Goal: Navigation & Orientation: Find specific page/section

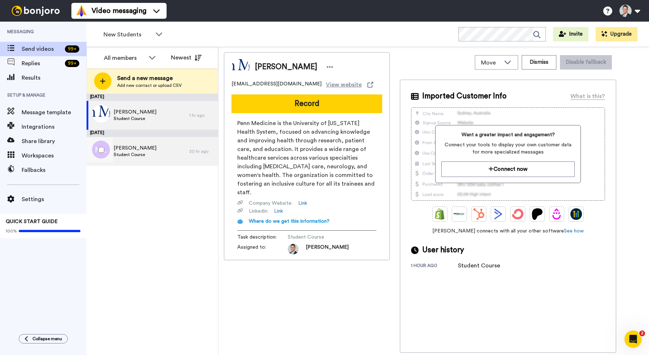
click at [179, 156] on div "[PERSON_NAME] Student Course" at bounding box center [138, 151] width 103 height 29
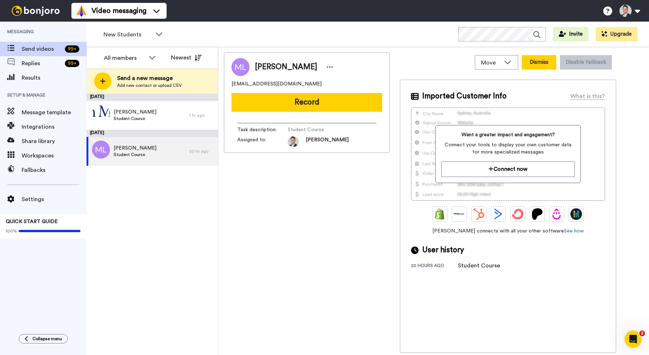
click at [542, 62] on button "Dismiss" at bounding box center [539, 62] width 35 height 14
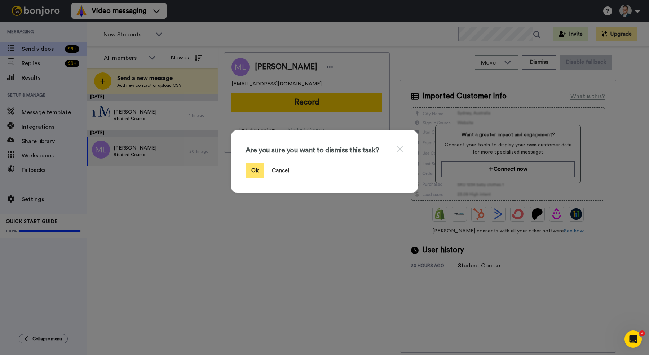
click at [253, 171] on button "Ok" at bounding box center [254, 170] width 19 height 15
